Goal: Information Seeking & Learning: Learn about a topic

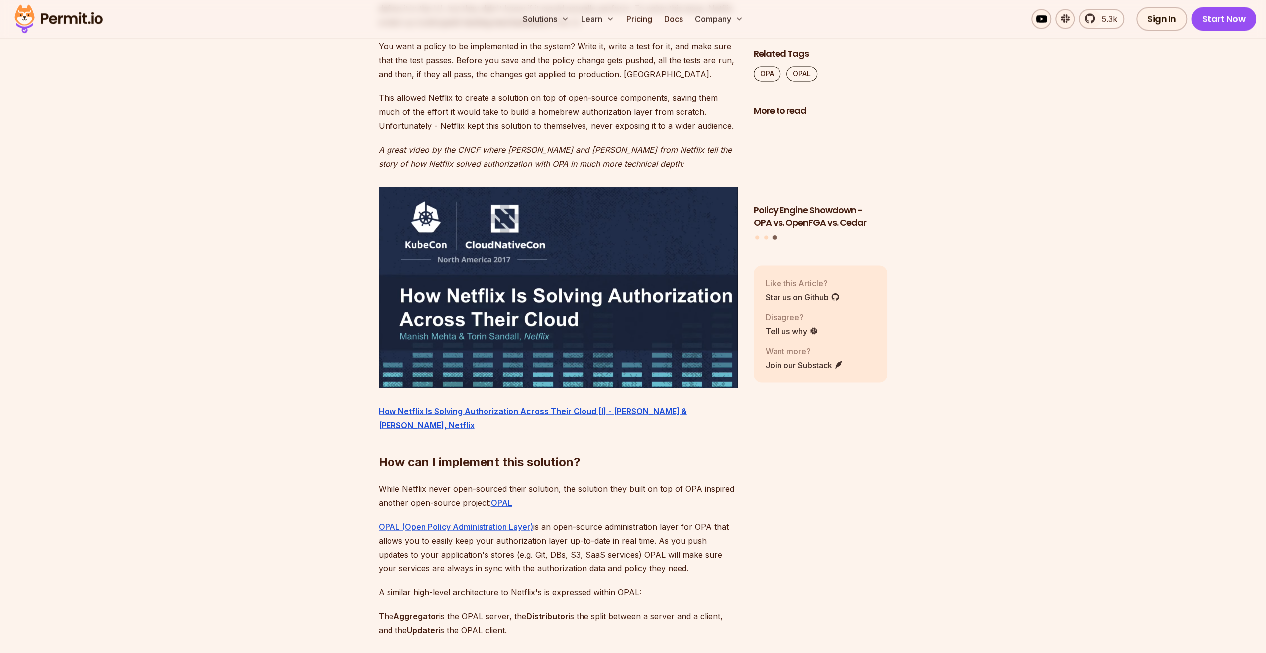
scroll to position [1443, 0]
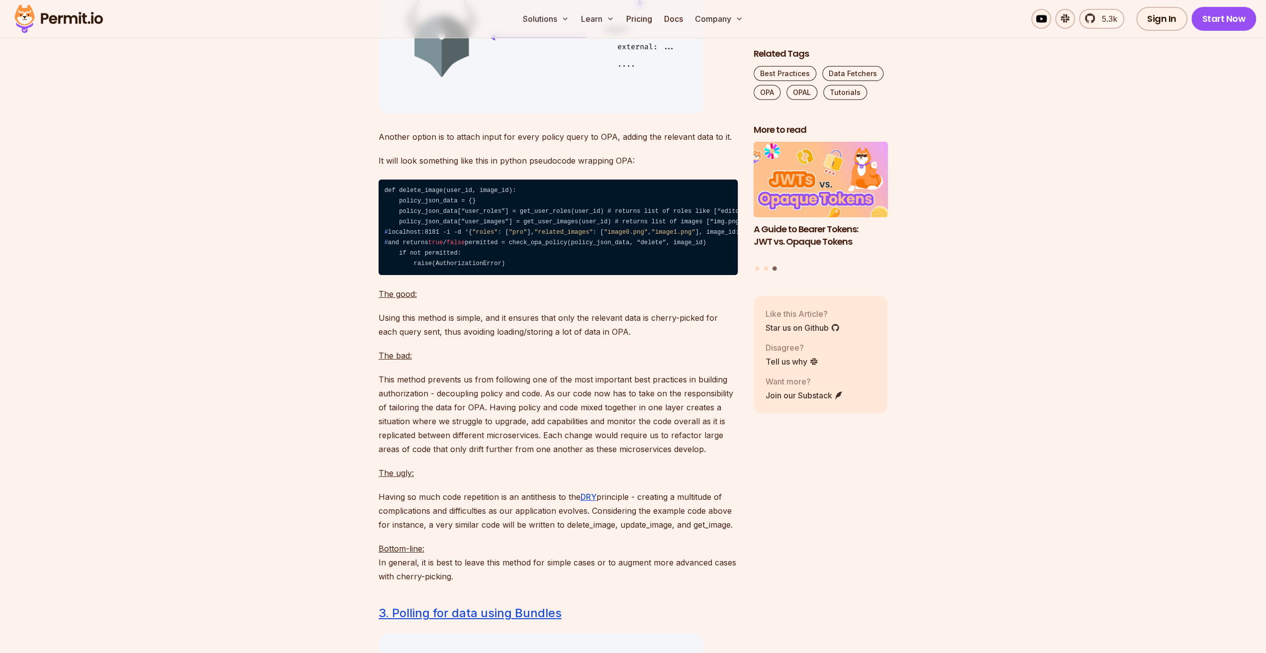
scroll to position [3184, 0]
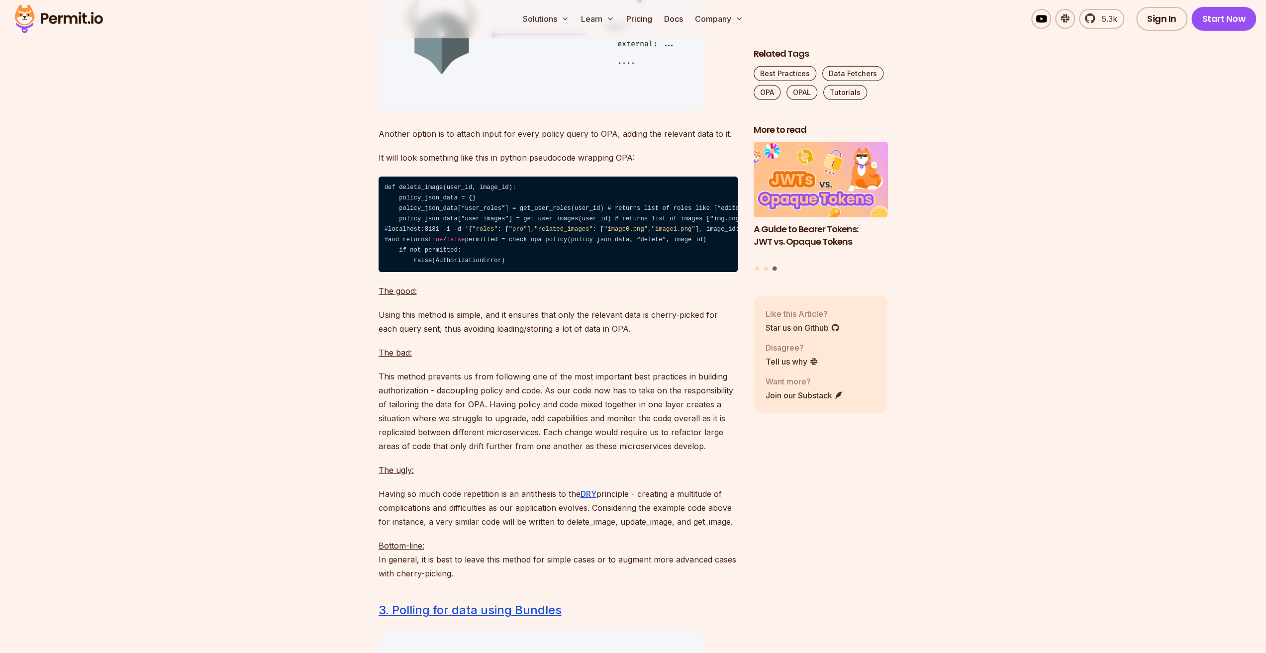
click at [622, 262] on code "def delete_image(user_id, image_id): policy_json_data = {} policy_json_data[“us…" at bounding box center [558, 225] width 359 height 96
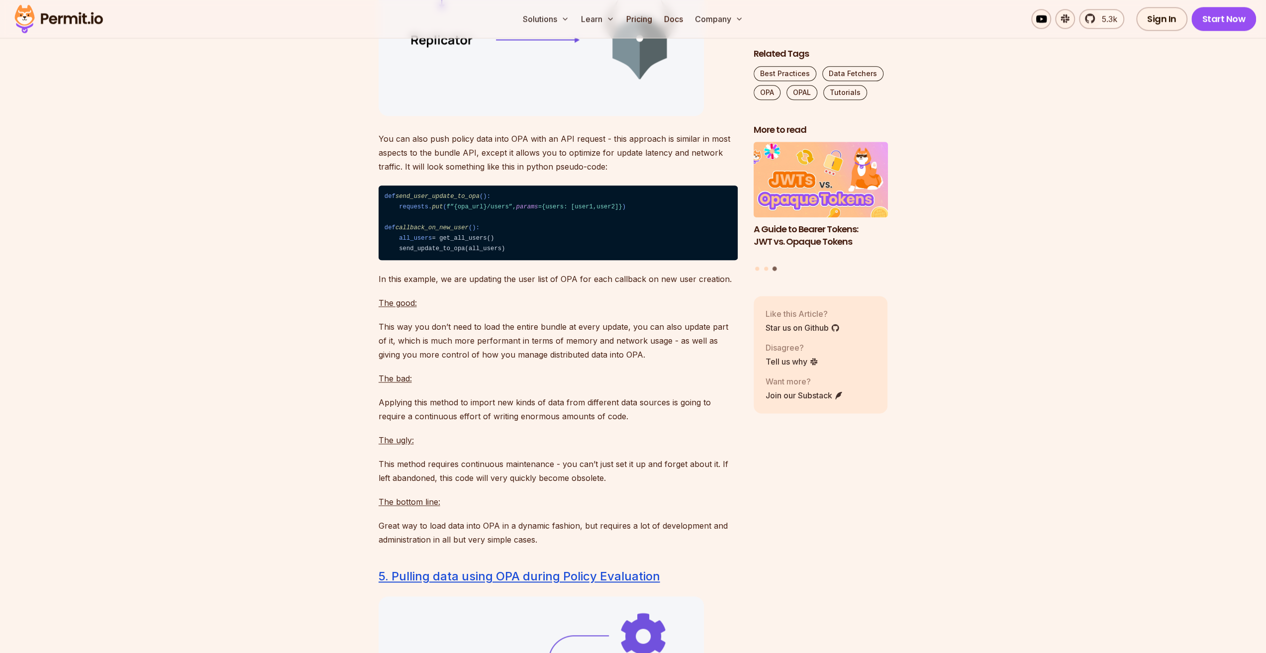
scroll to position [4975, 0]
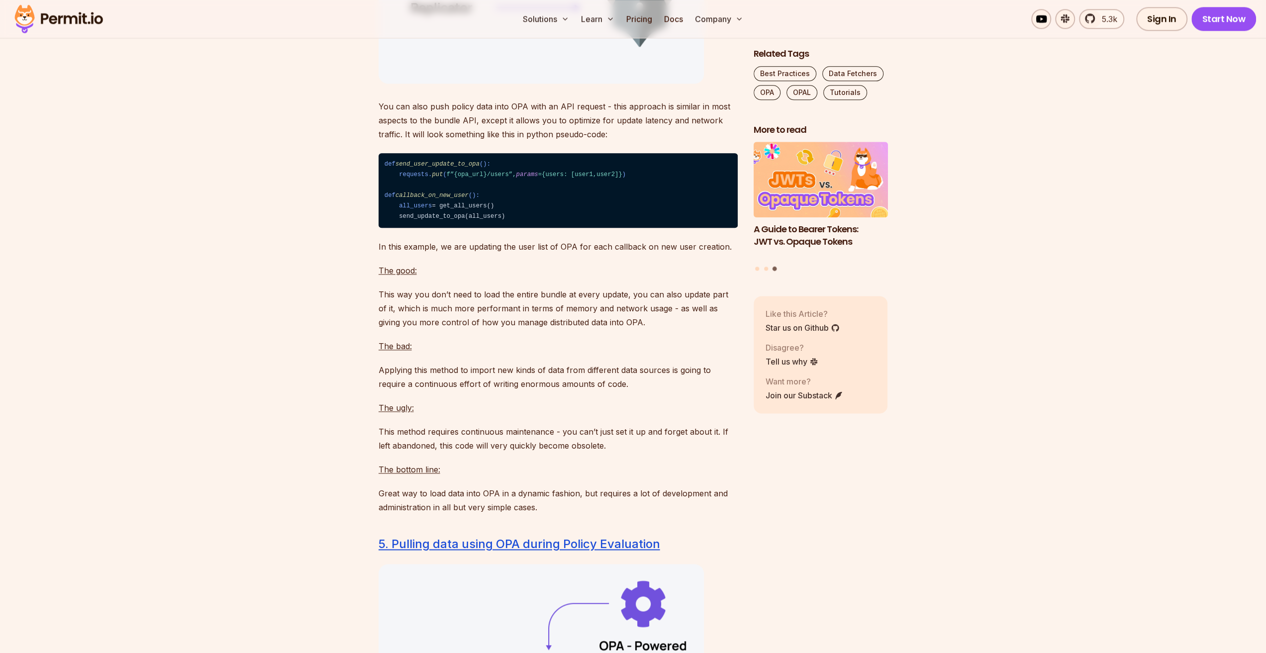
click at [627, 228] on code "def send_user_update_to_opa (): requests. put ( f”{opa_url}/users”, params ={us…" at bounding box center [558, 190] width 359 height 75
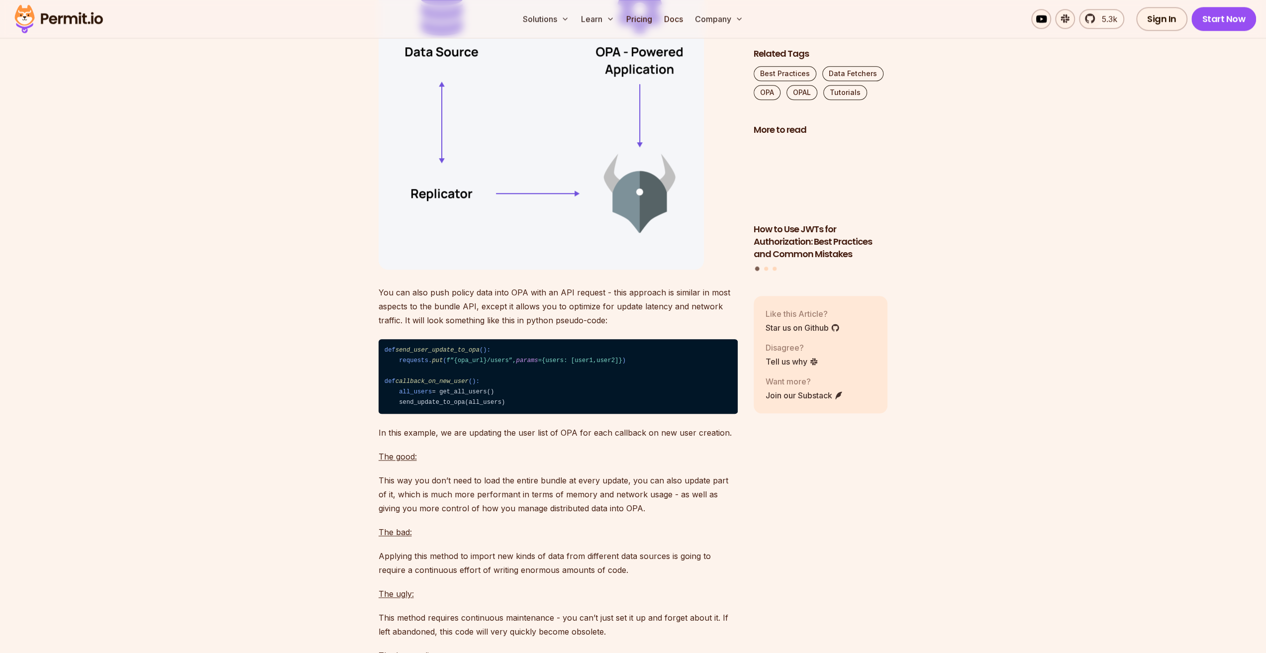
scroll to position [4925, 0]
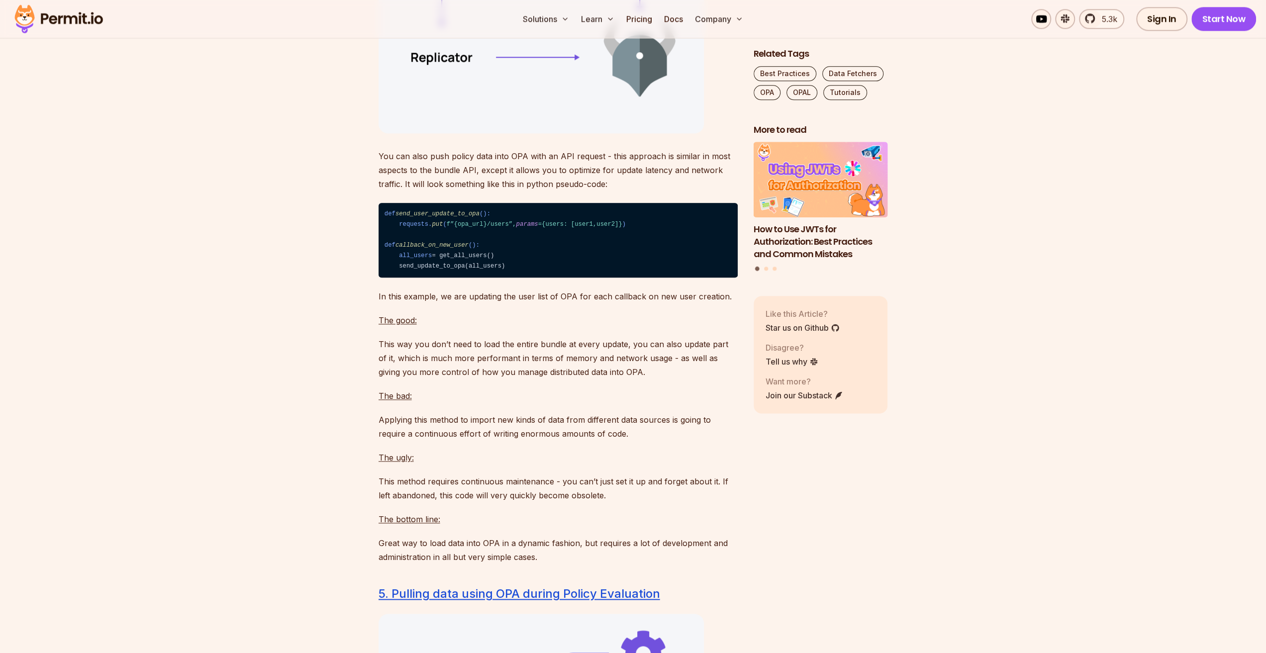
click at [632, 257] on code "def send_user_update_to_opa (): requests. put ( f”{opa_url}/users”, params ={us…" at bounding box center [558, 240] width 359 height 75
click at [630, 191] on p "You can also push policy data into OPA with an API request - this approach is s…" at bounding box center [558, 170] width 359 height 42
click at [617, 266] on code "def send_user_update_to_opa (): requests. put ( f”{opa_url}/users”, params ={us…" at bounding box center [558, 240] width 359 height 75
click at [616, 278] on code "def send_user_update_to_opa (): requests. put ( f”{opa_url}/users”, params ={us…" at bounding box center [558, 240] width 359 height 75
click at [615, 278] on code "def send_user_update_to_opa (): requests. put ( f”{opa_url}/users”, params ={us…" at bounding box center [558, 240] width 359 height 75
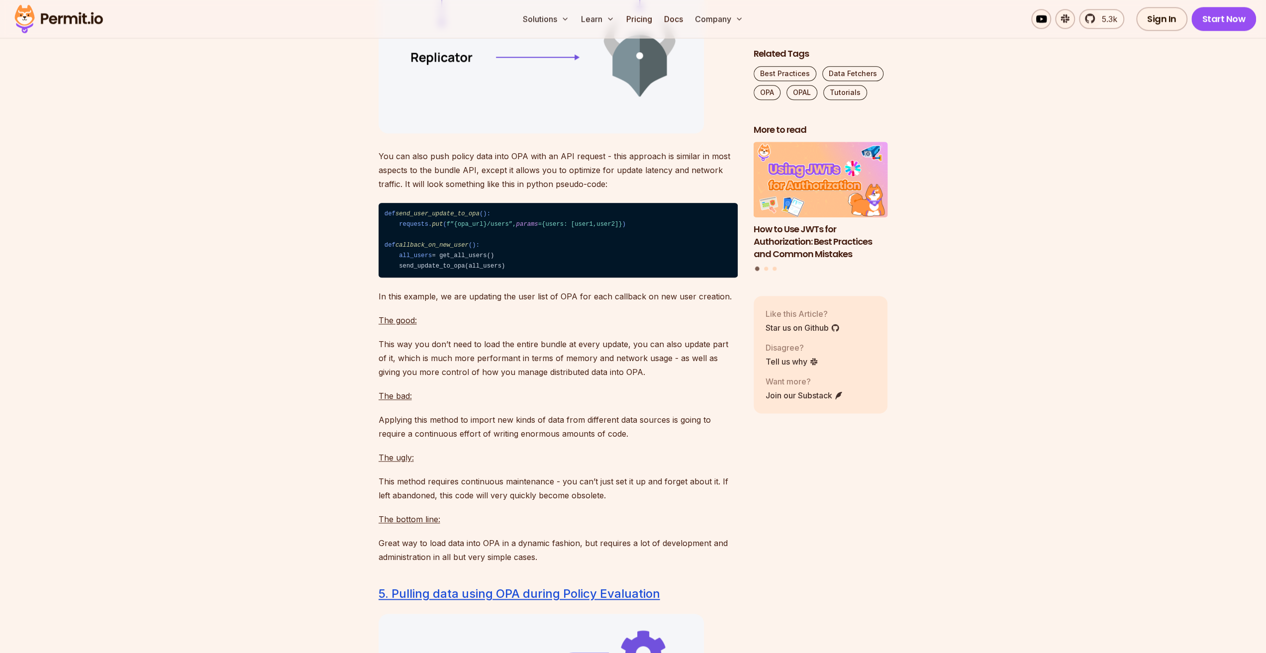
click at [614, 278] on code "def send_user_update_to_opa (): requests. put ( f”{opa_url}/users”, params ={us…" at bounding box center [558, 240] width 359 height 75
click at [615, 278] on code "def send_user_update_to_opa (): requests. put ( f”{opa_url}/users”, params ={us…" at bounding box center [558, 240] width 359 height 75
click at [619, 262] on code "def send_user_update_to_opa (): requests. put ( f”{opa_url}/users”, params ={us…" at bounding box center [558, 240] width 359 height 75
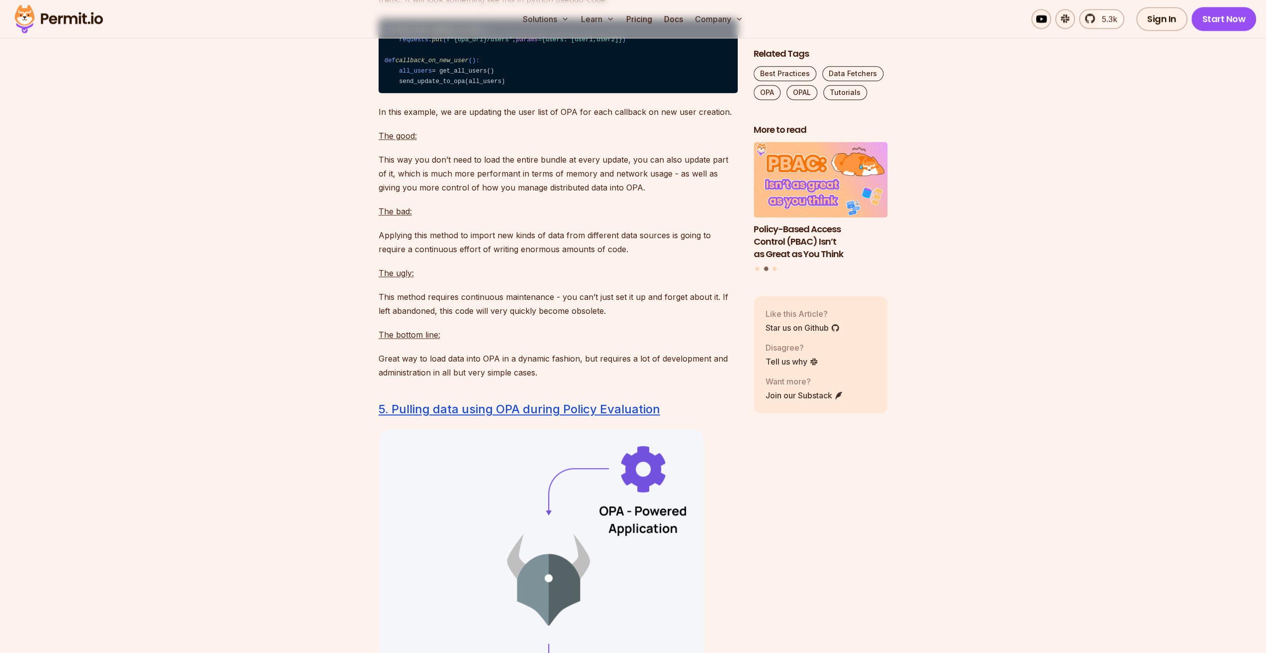
scroll to position [5124, 0]
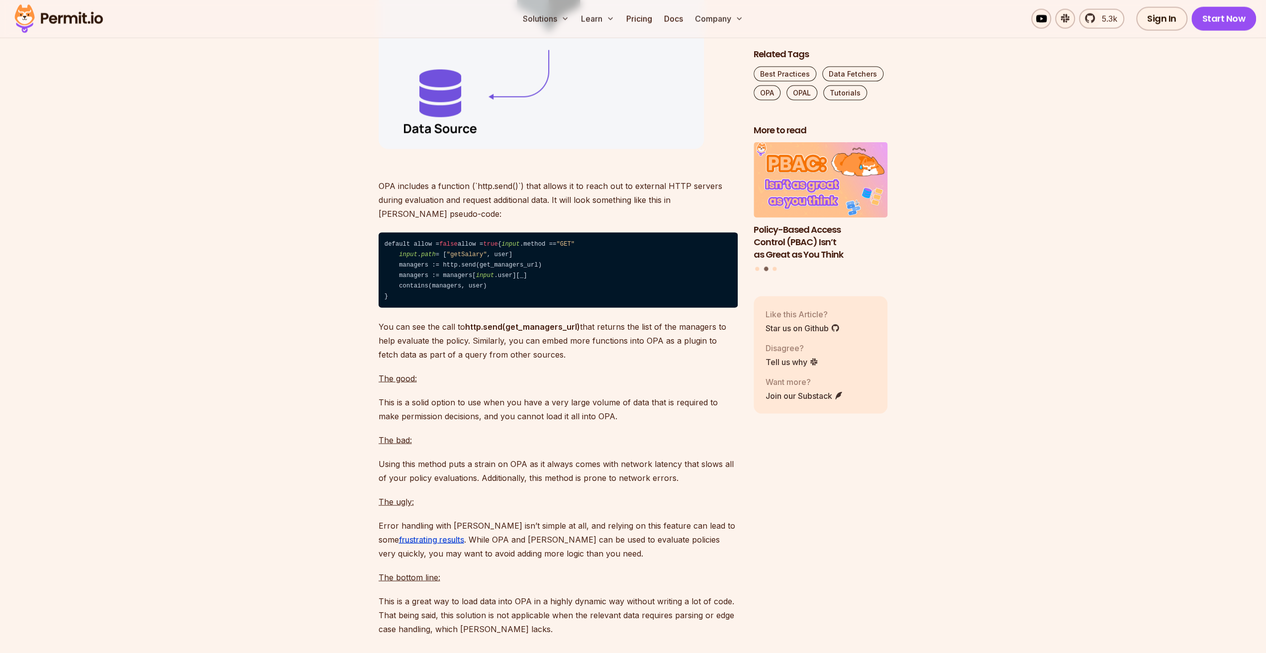
scroll to position [5771, 0]
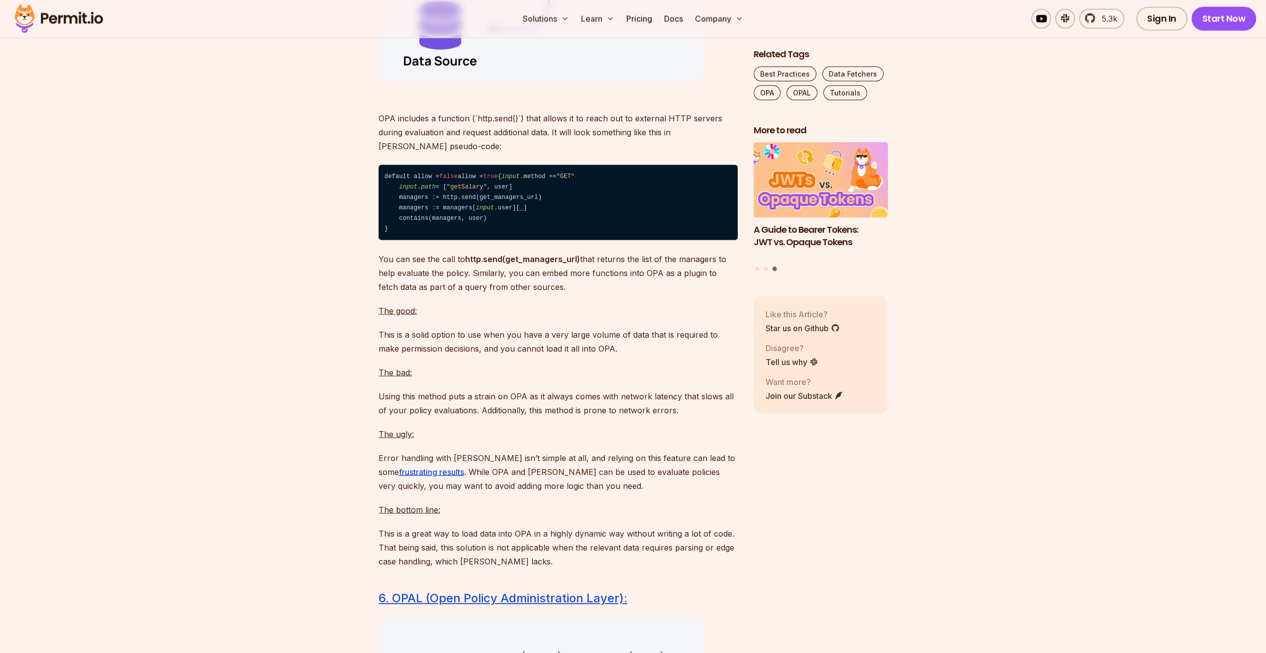
click at [623, 240] on code "default allow = false allow = true { input .method == "GET" input . path = [ "g…" at bounding box center [558, 202] width 359 height 75
click at [567, 153] on p "OPA includes a function (`http.send()`) that allows it to reach out to external…" at bounding box center [558, 126] width 359 height 56
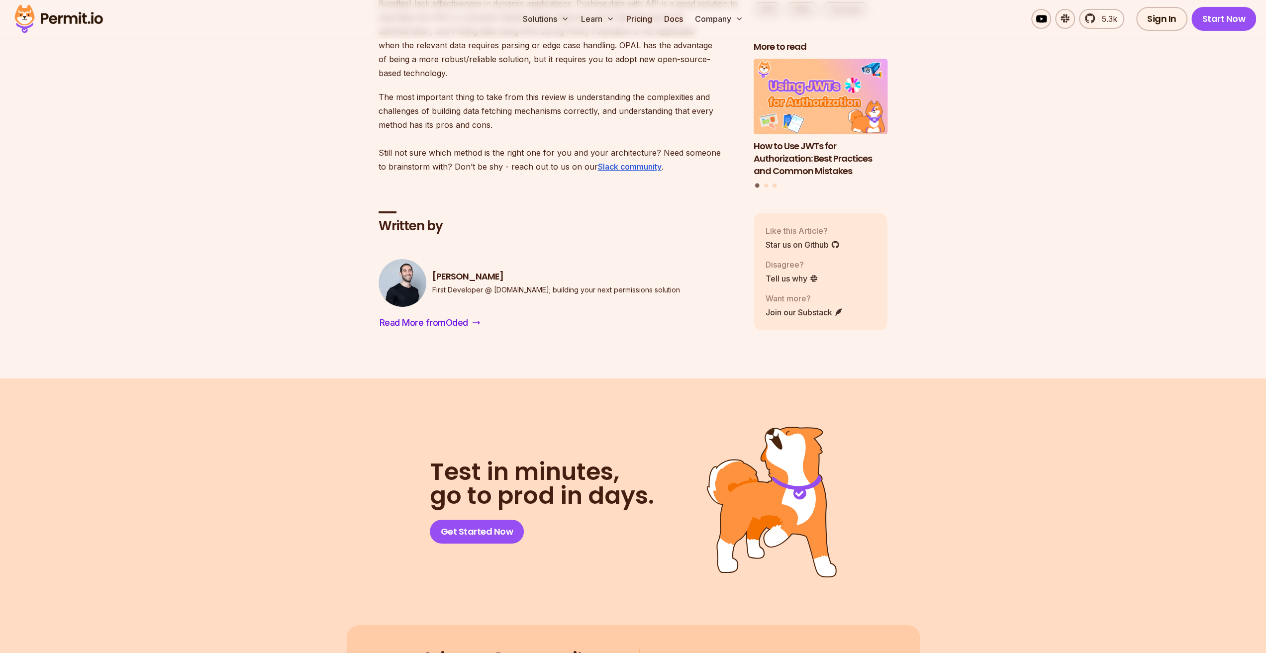
scroll to position [7363, 0]
